Goal: Task Accomplishment & Management: Manage account settings

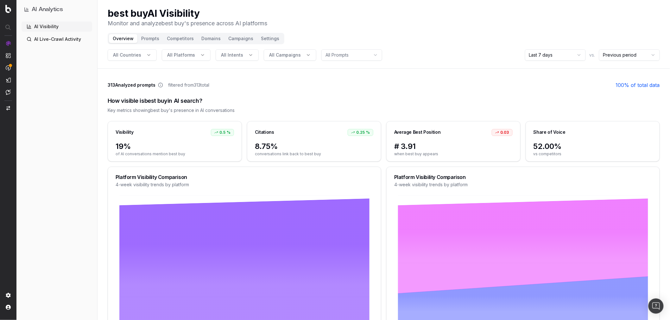
click at [551, 49] on html "AI Analytics AI Visibility AI Live-Crawl Activity best buy AI Visibility Monito…" at bounding box center [335, 160] width 670 height 320
click at [206, 39] on button "Domains" at bounding box center [211, 38] width 27 height 9
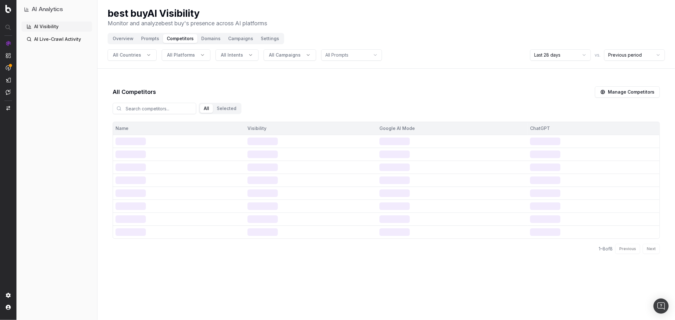
click at [149, 39] on button "Prompts" at bounding box center [150, 38] width 26 height 9
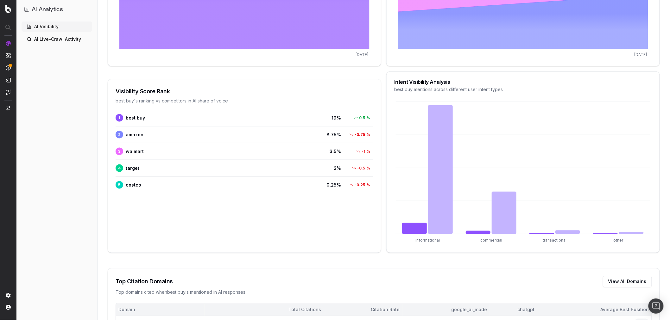
scroll to position [281, 0]
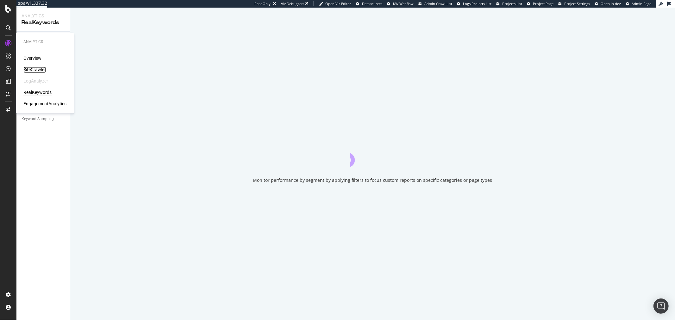
click at [36, 69] on div "SiteCrawler" at bounding box center [34, 70] width 22 height 6
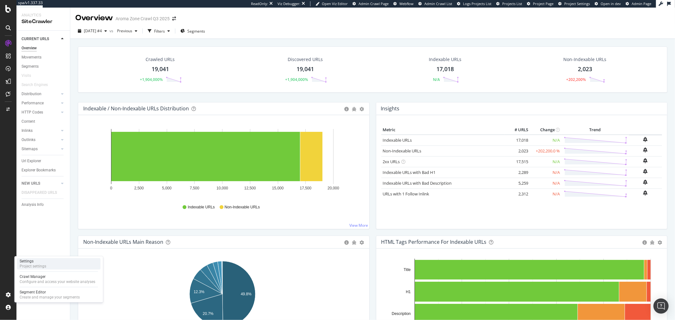
click at [31, 266] on div "Project settings" at bounding box center [33, 266] width 27 height 5
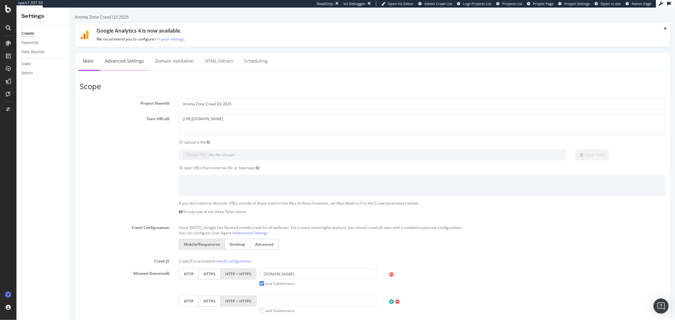
click at [133, 58] on link "Advanced Settings" at bounding box center [124, 61] width 49 height 17
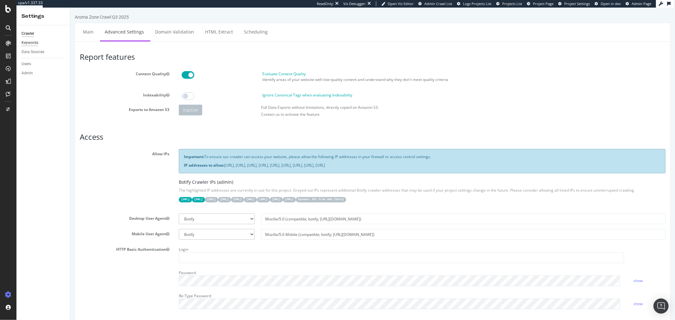
click at [29, 42] on div "Keywords" at bounding box center [30, 43] width 17 height 7
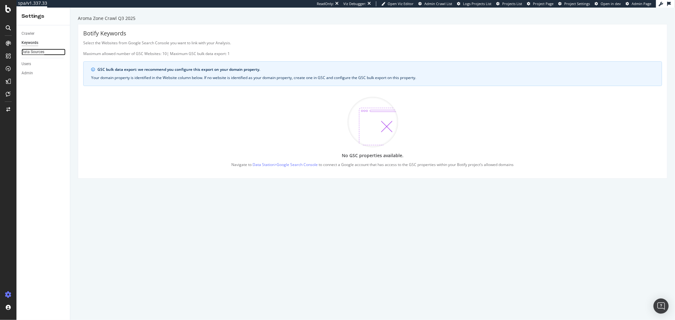
click at [40, 54] on div "Data Sources" at bounding box center [33, 52] width 23 height 7
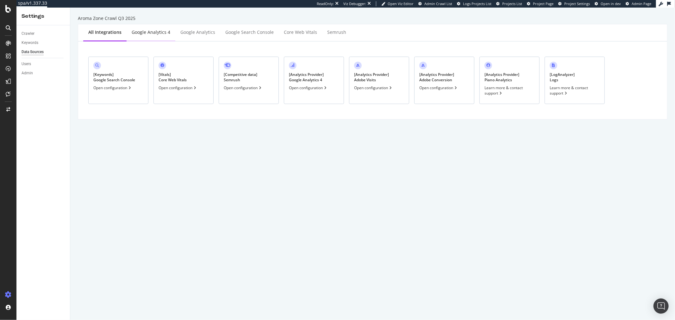
click at [154, 33] on div "Google Analytics 4" at bounding box center [151, 32] width 39 height 6
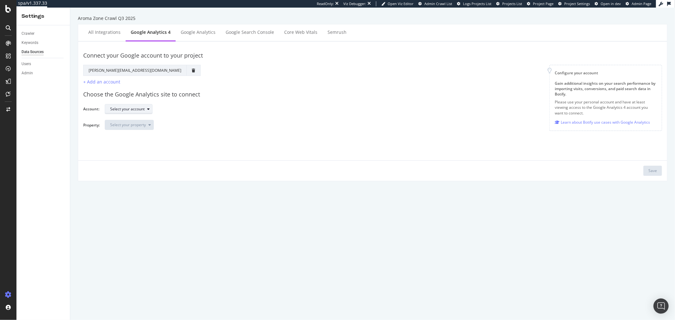
click at [143, 107] on div "Select your account" at bounding box center [127, 109] width 35 height 4
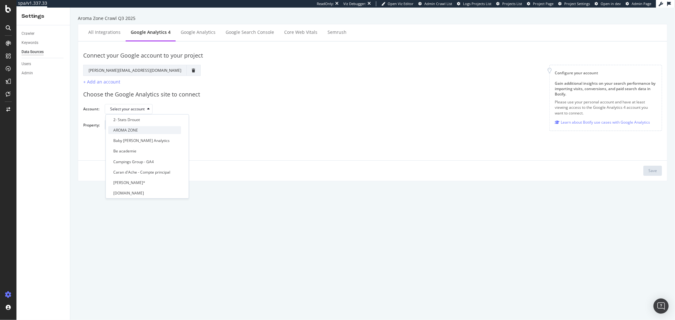
click at [134, 130] on div "AROMA ZONE" at bounding box center [125, 130] width 25 height 5
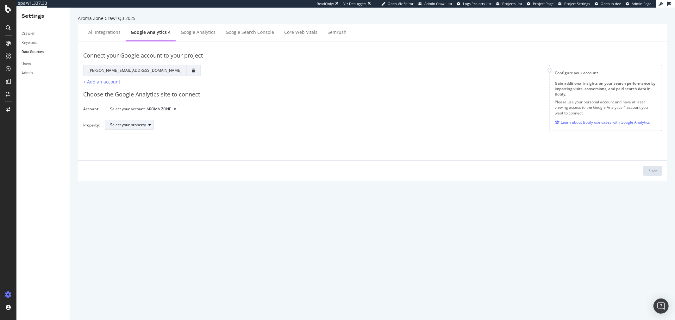
click at [144, 127] on div "Select your property" at bounding box center [128, 125] width 36 height 4
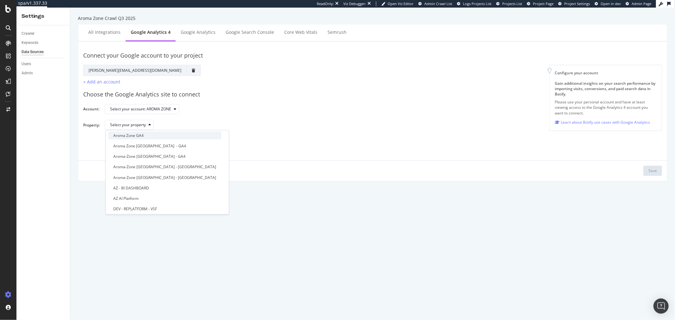
click at [138, 136] on div "Aroma Zone GA4" at bounding box center [128, 135] width 30 height 5
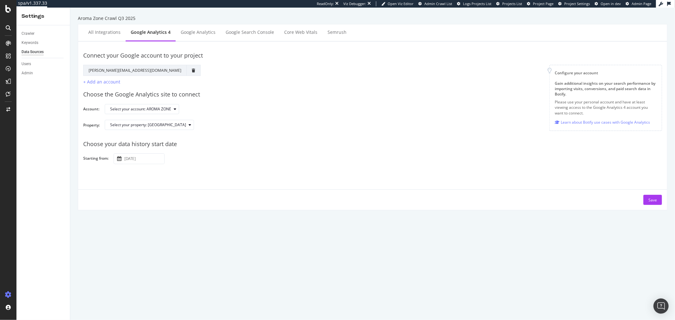
click at [146, 156] on input "2025 September 15th" at bounding box center [143, 159] width 41 height 10
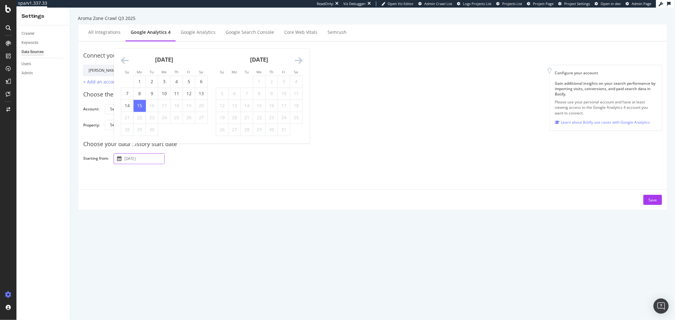
click at [125, 66] on div "September 2025" at bounding box center [164, 62] width 87 height 27
click at [125, 61] on icon "Move backward to switch to the previous month." at bounding box center [125, 60] width 8 height 9
click at [192, 70] on td "1" at bounding box center [189, 70] width 12 height 12
type input "2025 August 1st"
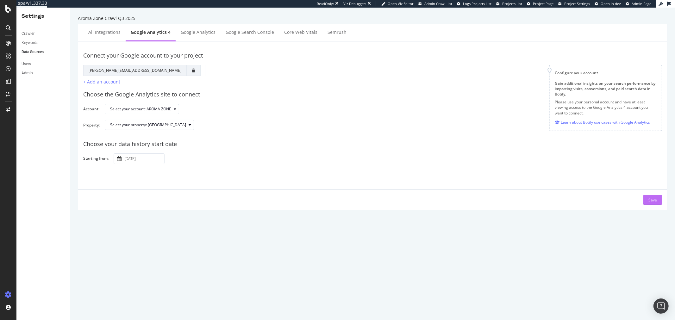
click at [649, 198] on div "Save" at bounding box center [653, 200] width 9 height 5
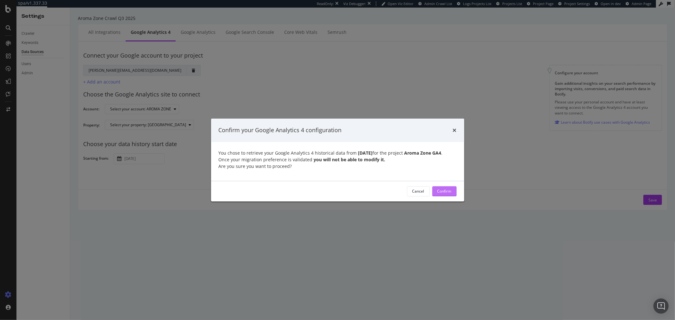
click at [446, 194] on div "Confirm" at bounding box center [445, 191] width 14 height 5
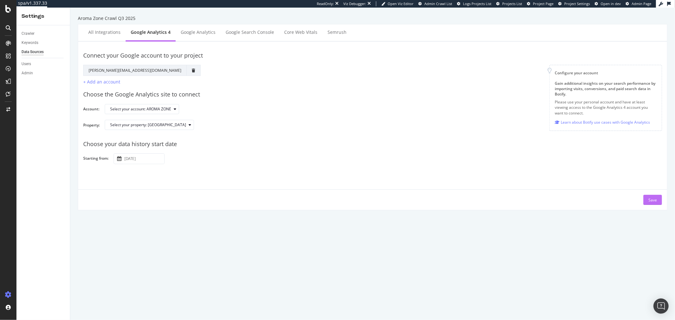
click at [649, 201] on div "Save" at bounding box center [653, 200] width 9 height 5
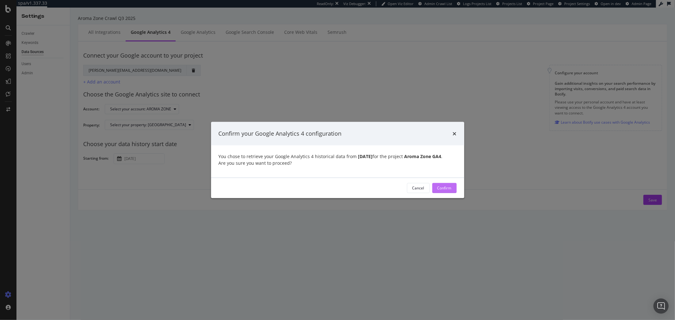
click at [450, 191] on div "Confirm" at bounding box center [445, 188] width 14 height 5
click at [449, 190] on div "Confirm" at bounding box center [445, 188] width 14 height 5
click at [448, 191] on div "Confirm" at bounding box center [445, 188] width 14 height 5
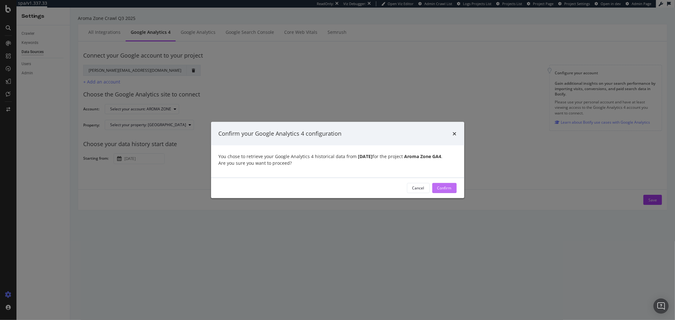
click at [448, 191] on div "Confirm" at bounding box center [445, 188] width 14 height 5
click at [451, 191] on div "Confirm" at bounding box center [445, 188] width 14 height 5
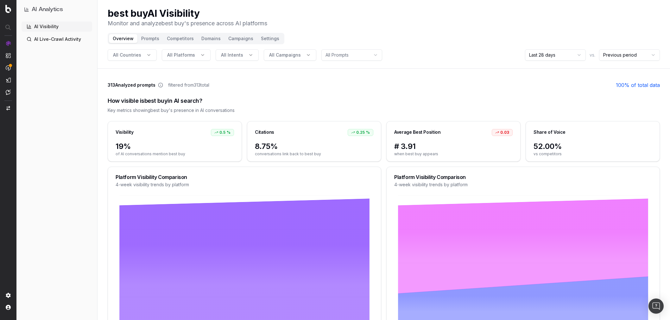
scroll to position [281, 0]
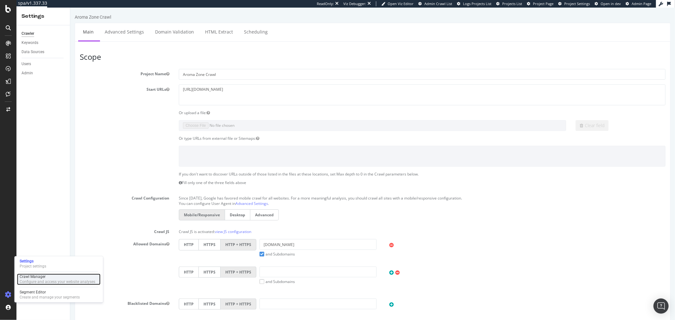
click at [34, 281] on div "Configure and access your website analyses" at bounding box center [58, 282] width 76 height 5
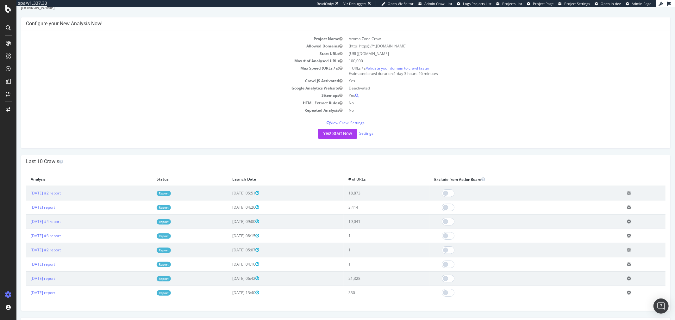
scroll to position [35, 0]
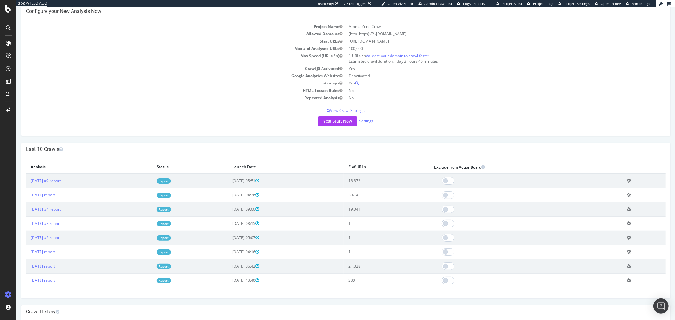
click at [171, 268] on link "Report" at bounding box center [163, 266] width 14 height 5
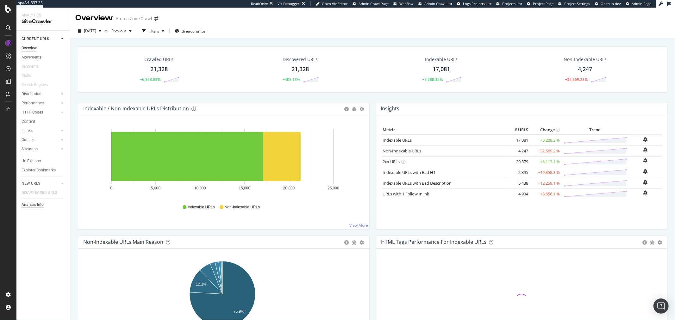
click at [35, 205] on div "Analysis Info" at bounding box center [33, 205] width 22 height 7
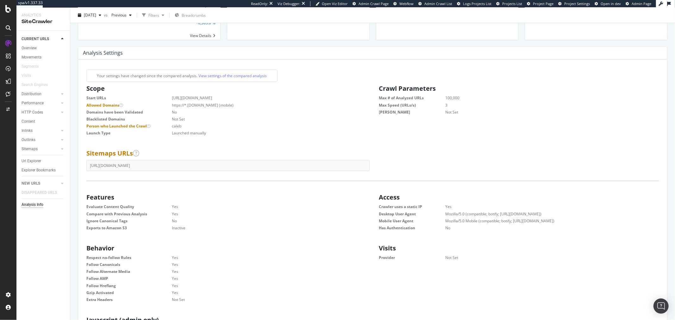
scroll to position [35, 0]
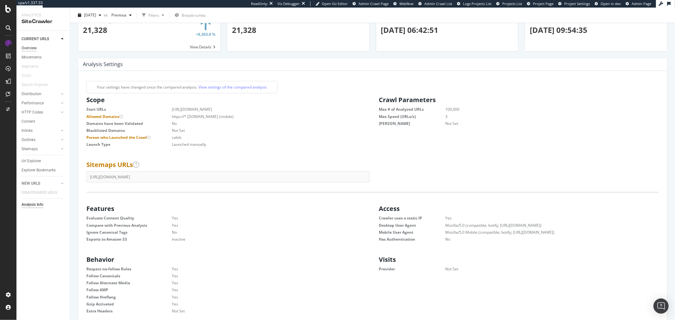
click at [36, 51] on div "Overview" at bounding box center [29, 48] width 15 height 7
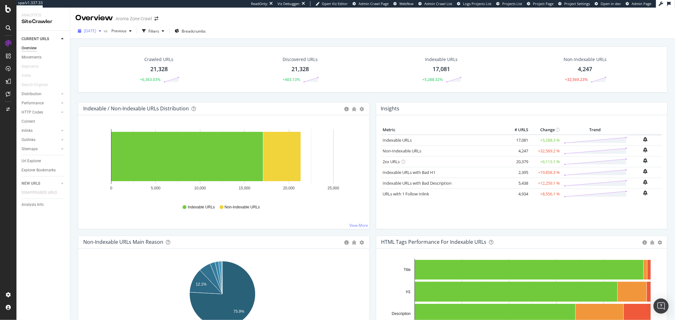
click at [96, 30] on span "[DATE]" at bounding box center [90, 30] width 12 height 5
click at [97, 52] on div "[DATE] #2" at bounding box center [101, 54] width 33 height 6
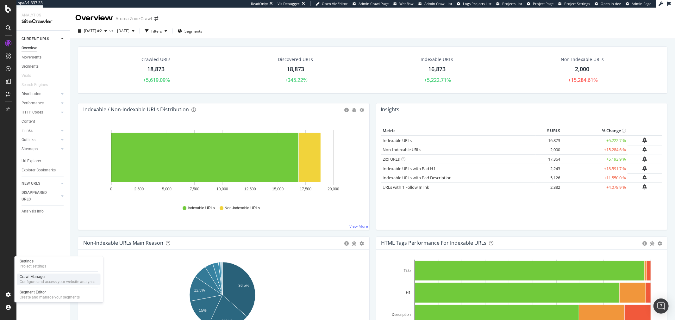
click at [47, 278] on div "Crawl Manager" at bounding box center [58, 276] width 76 height 5
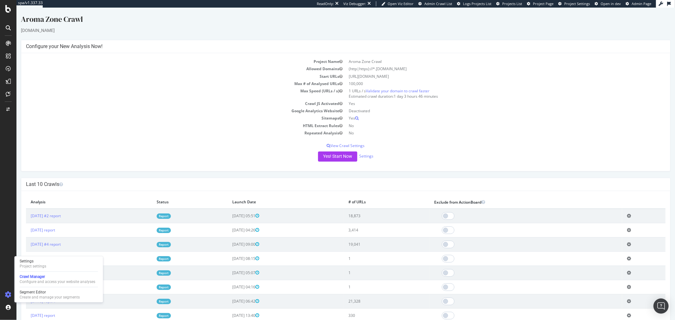
click at [625, 230] on td "Add name Delete analysis" at bounding box center [643, 230] width 43 height 14
click at [628, 230] on icon at bounding box center [629, 230] width 4 height 5
click at [600, 246] on link "Delete analysis" at bounding box center [605, 248] width 51 height 9
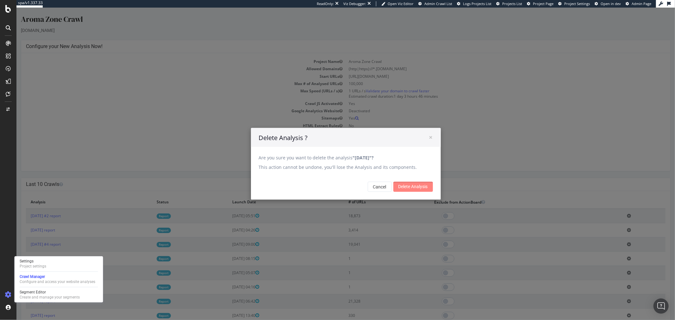
click at [417, 187] on input "Delete Analysis" at bounding box center [413, 187] width 40 height 10
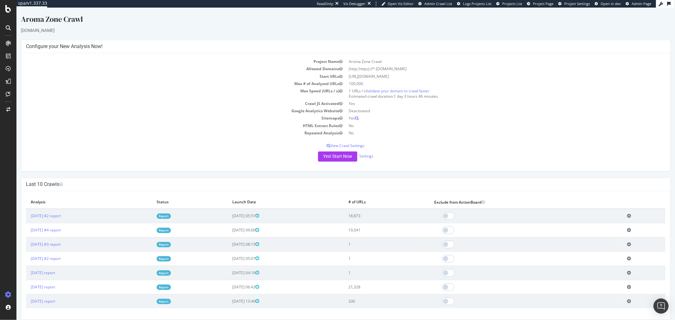
click at [171, 232] on link "Report" at bounding box center [163, 230] width 14 height 5
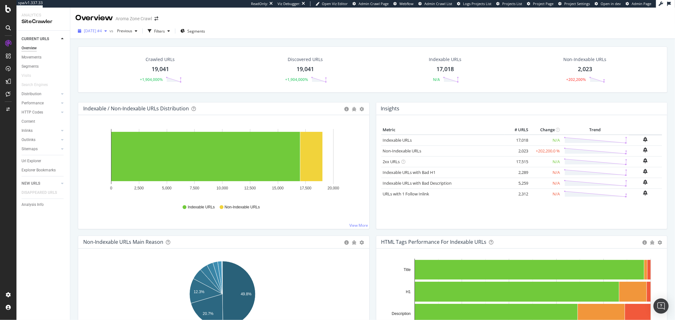
click at [102, 34] on div "[DATE] #4" at bounding box center [92, 30] width 34 height 9
click at [110, 50] on div "[DATE] #2 18.9K URLs" at bounding box center [116, 53] width 75 height 9
